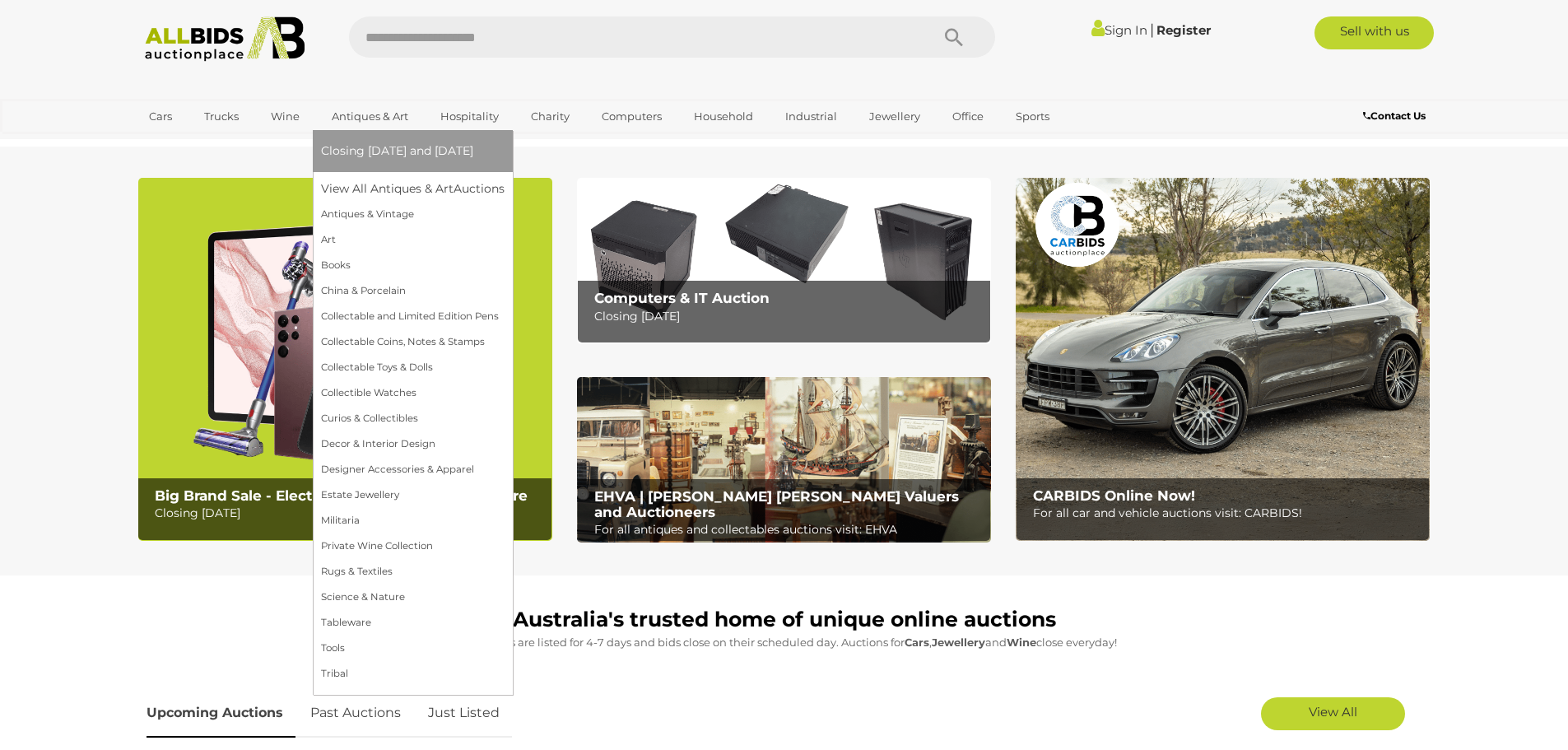
click at [347, 112] on link "Antiques & Art" at bounding box center [370, 116] width 98 height 27
click at [354, 182] on link "View All Antiques & Art Auctions" at bounding box center [418, 188] width 194 height 25
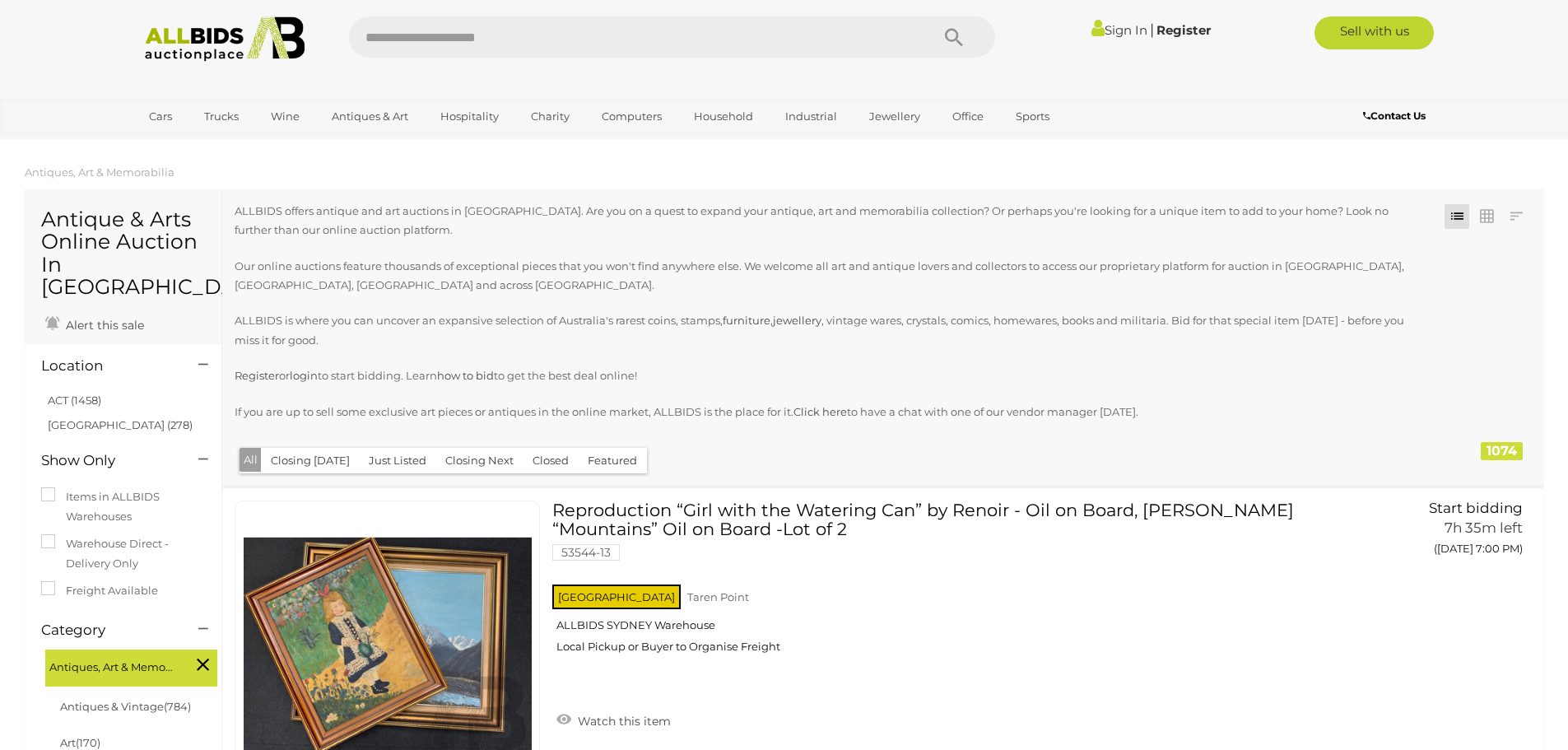
click at [463, 42] on input "text" at bounding box center [632, 37] width 565 height 41
type input "******"
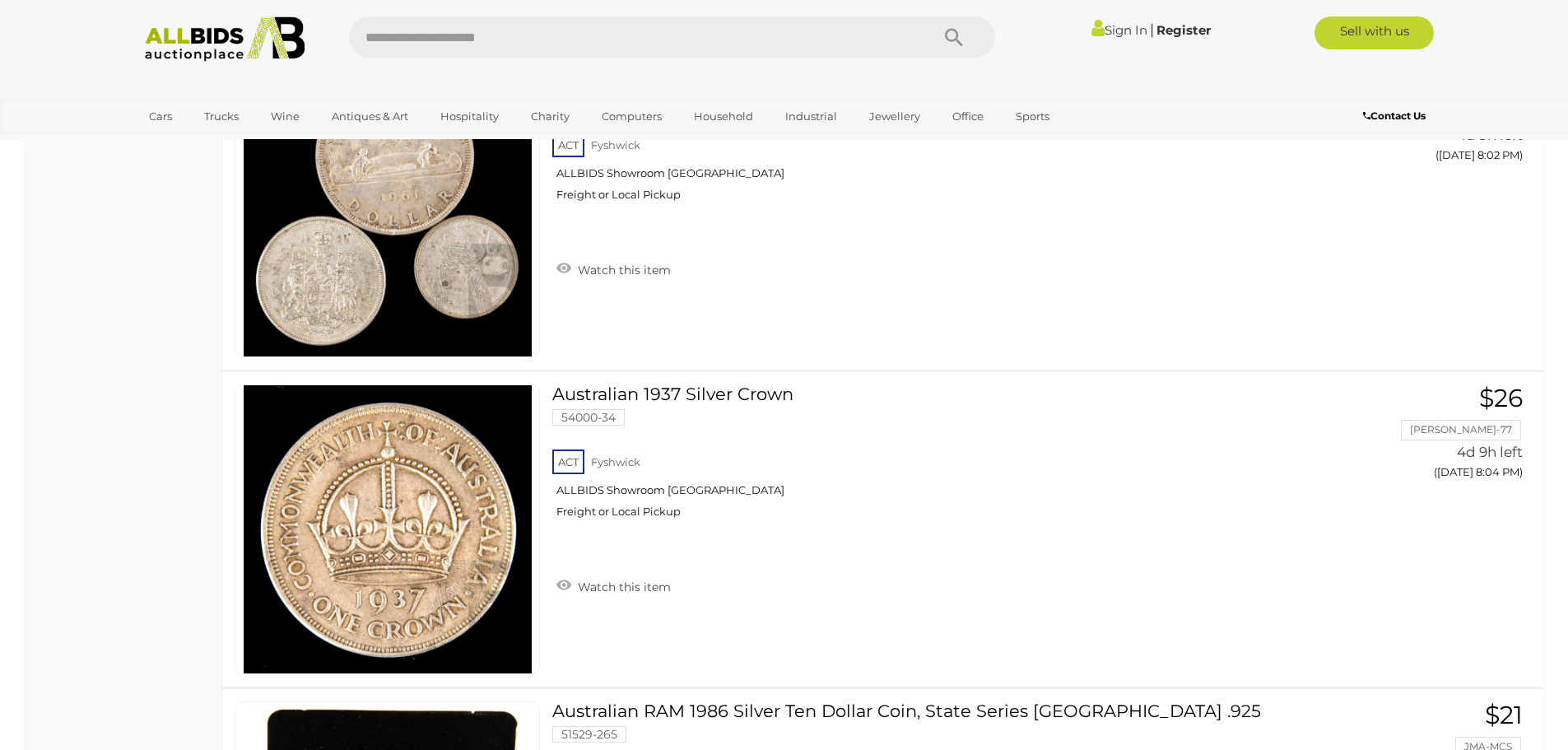
scroll to position [15639, 0]
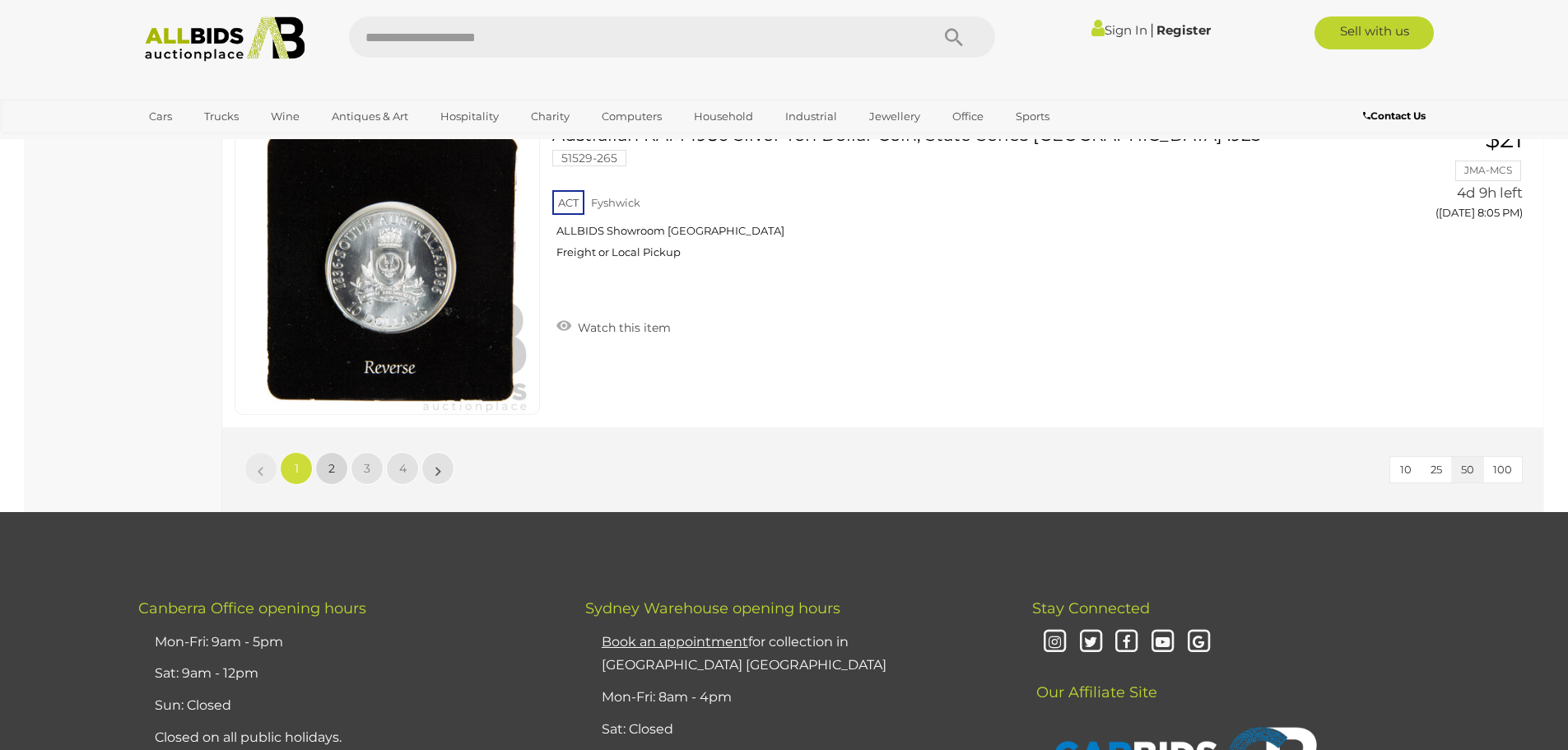
click at [334, 466] on span "2" at bounding box center [331, 469] width 7 height 15
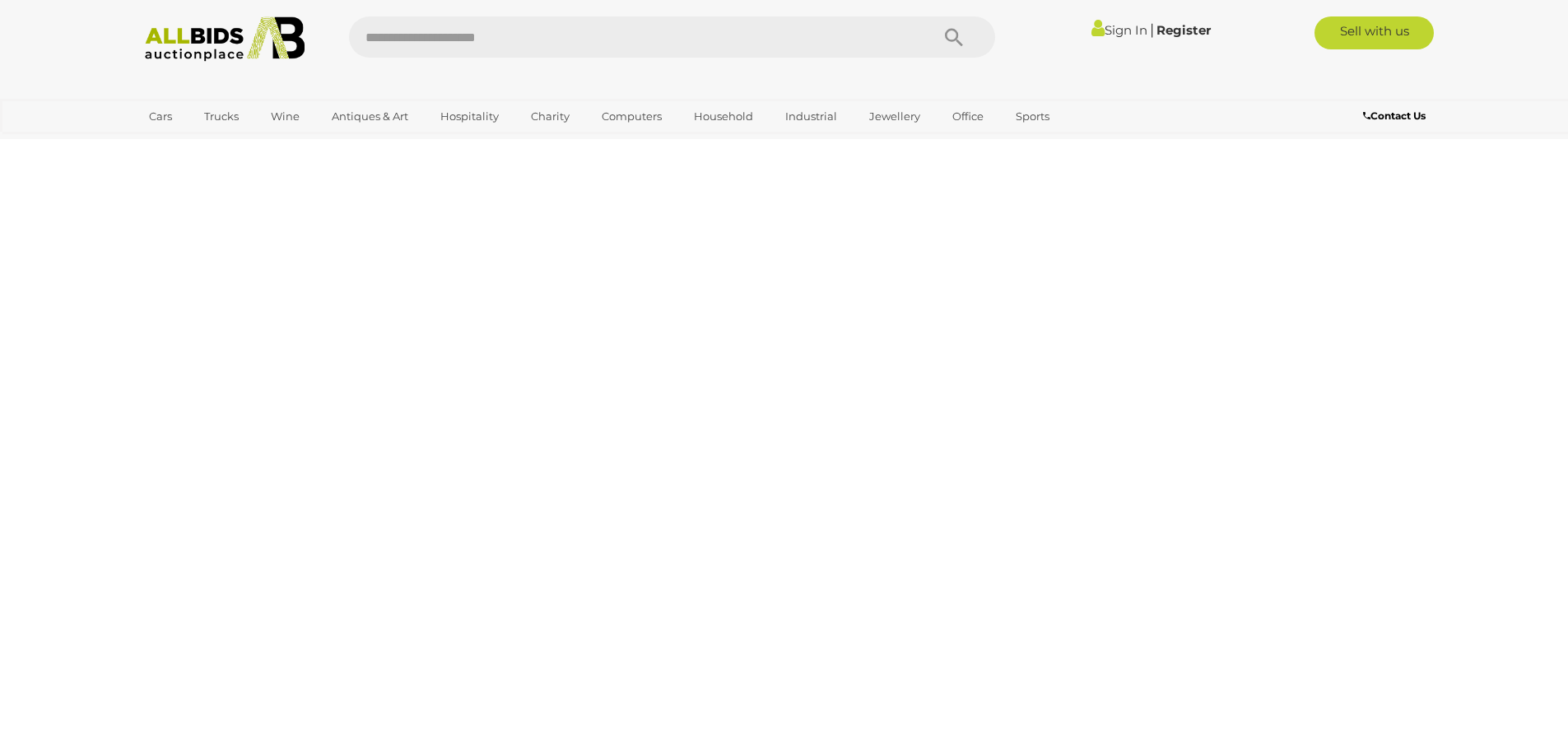
scroll to position [0, 0]
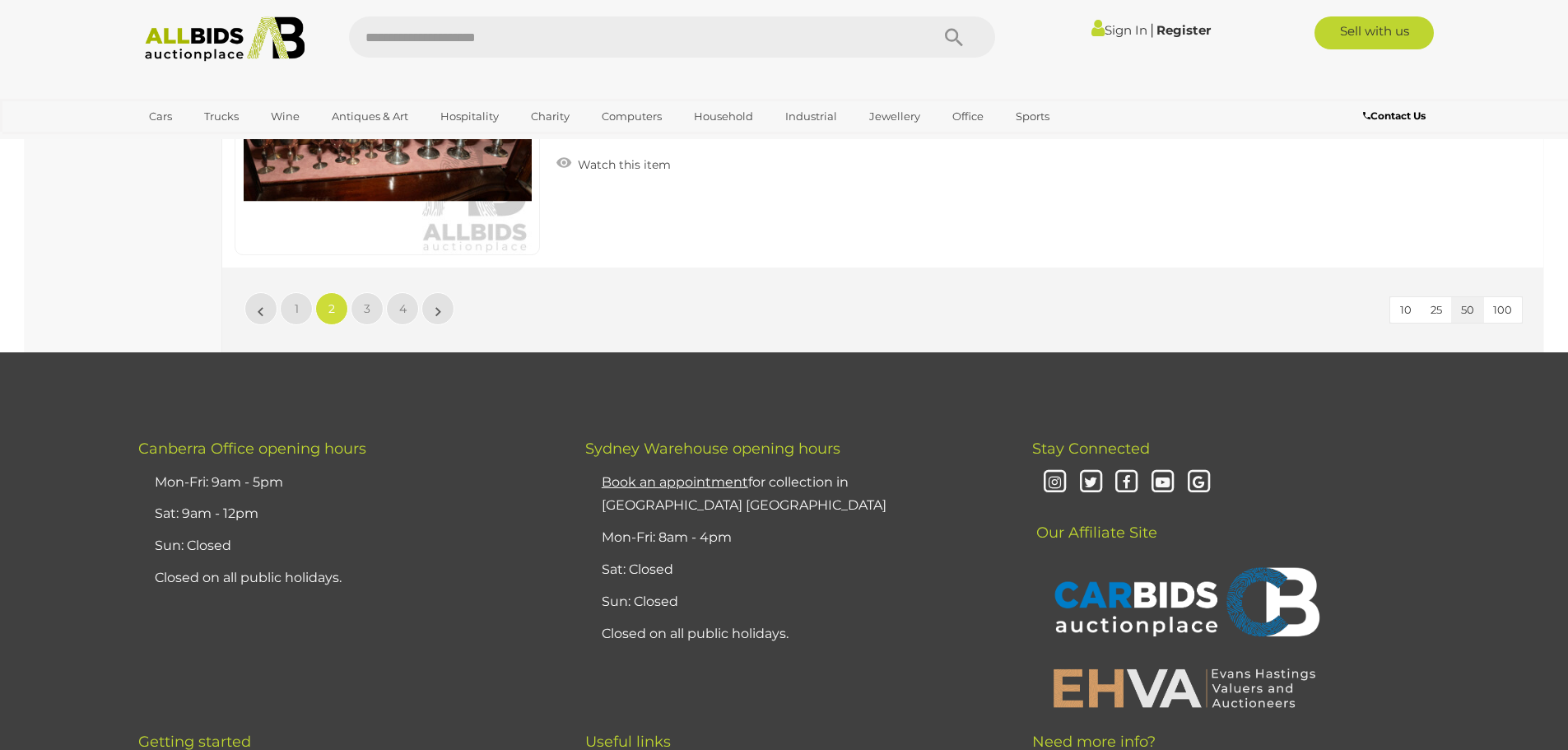
scroll to position [15886, 0]
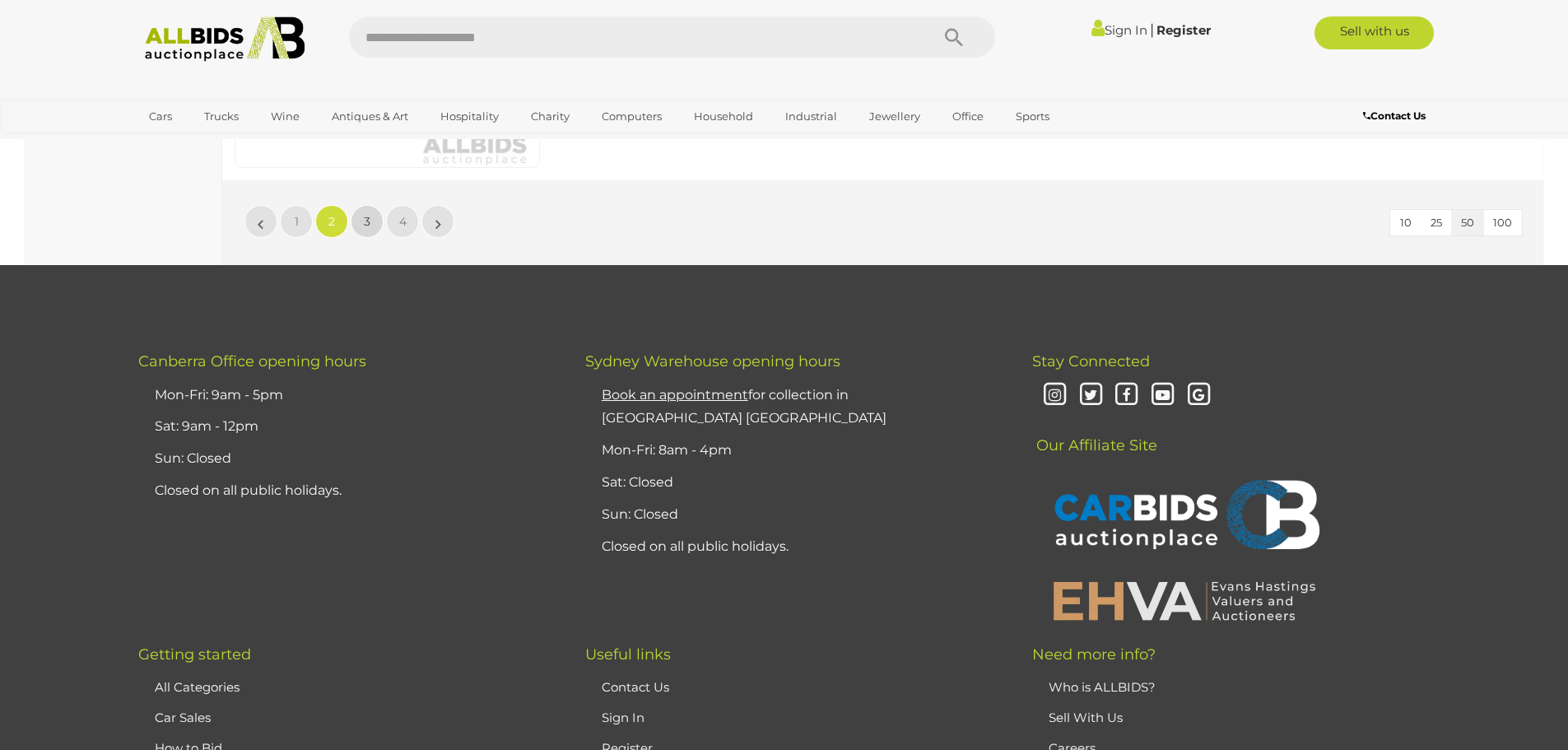
click at [371, 217] on link "3" at bounding box center [366, 221] width 33 height 33
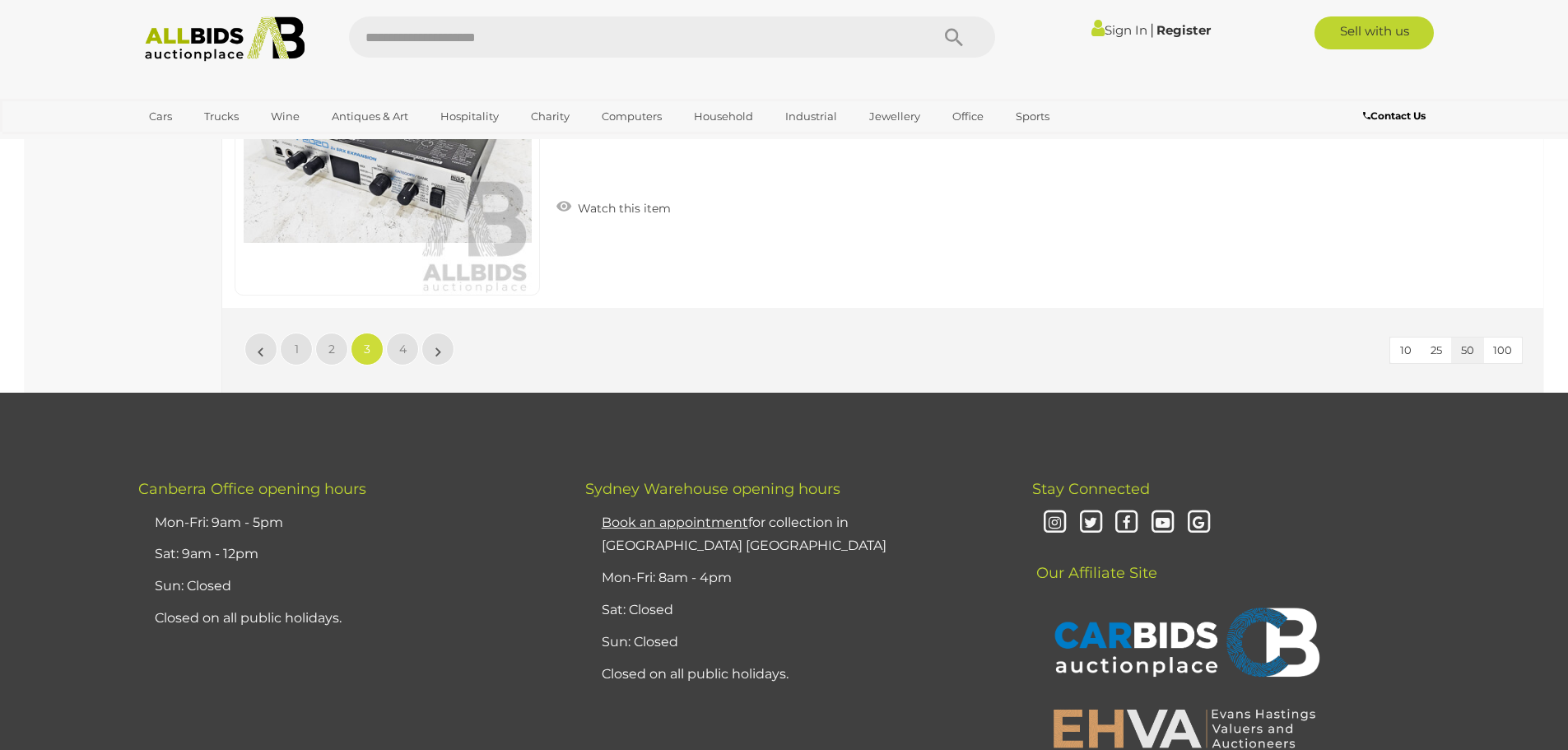
scroll to position [15639, 0]
